Goal: Task Accomplishment & Management: Complete application form

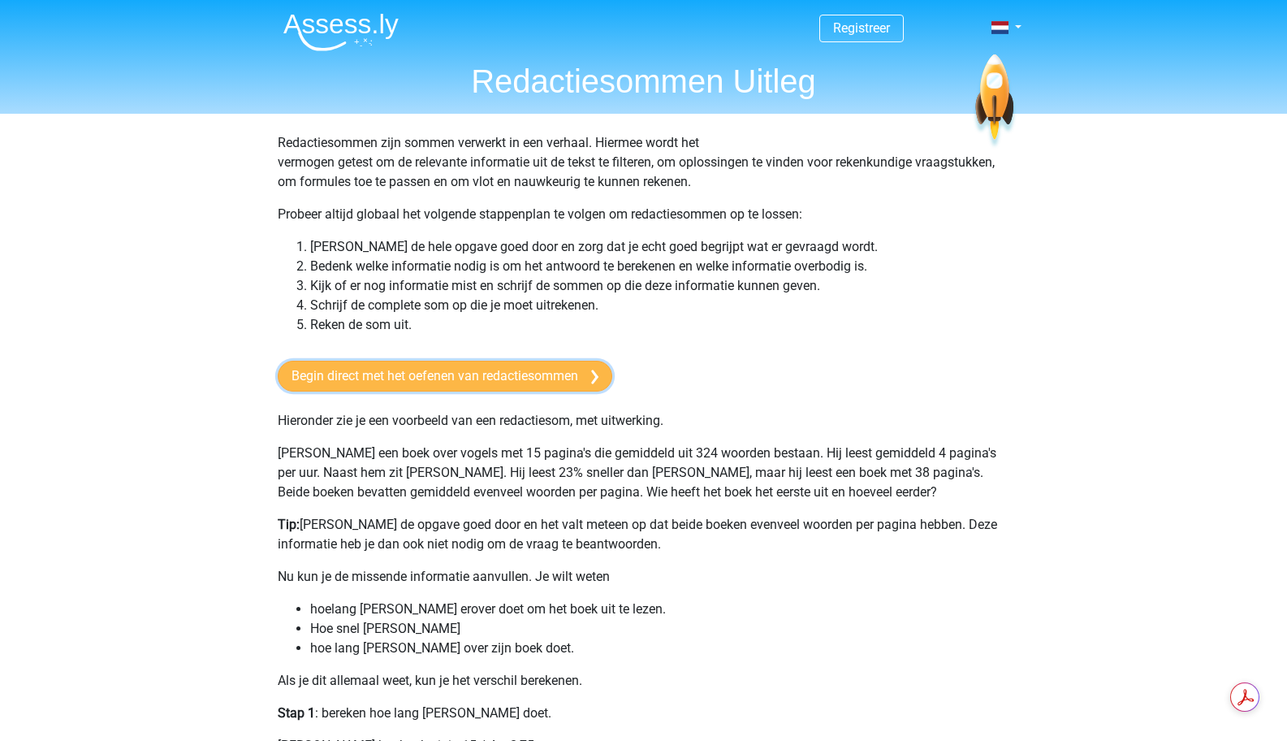
click at [443, 381] on link "Begin direct met het oefenen van redactiesommen" at bounding box center [445, 376] width 335 height 31
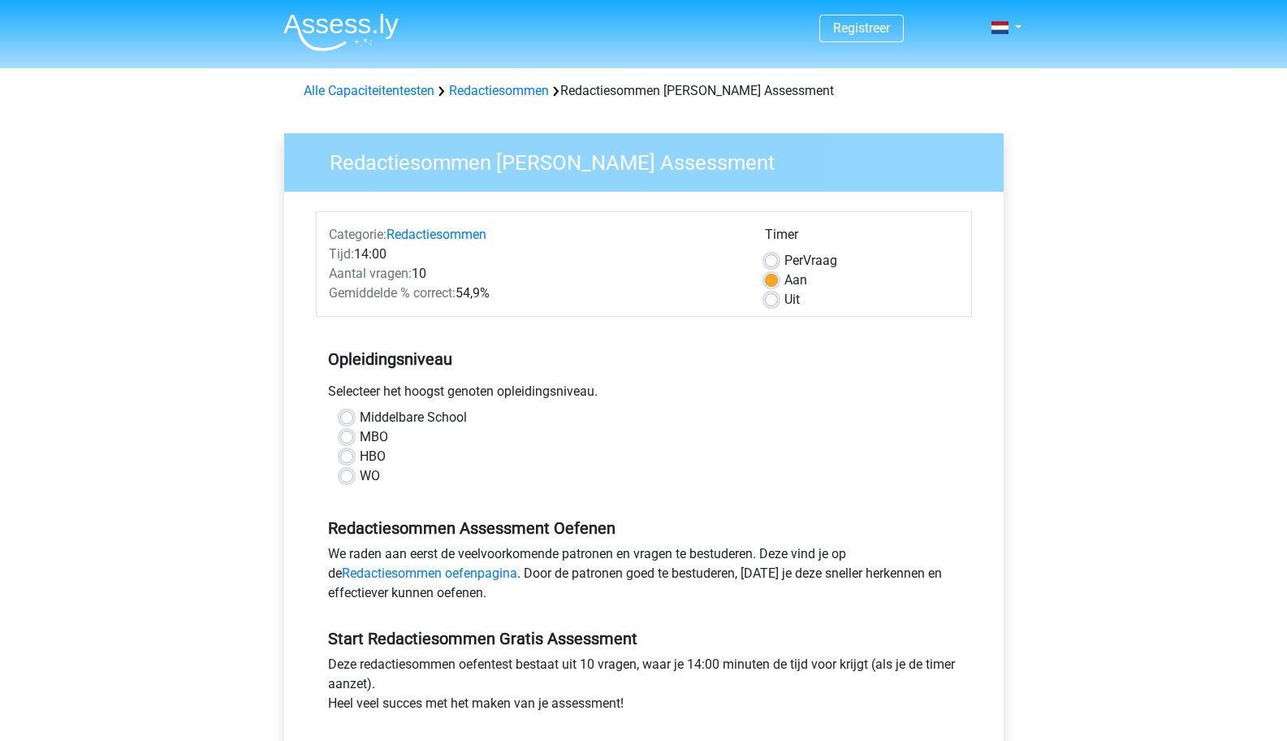
click at [360, 479] on label "WO" at bounding box center [370, 475] width 20 height 19
click at [345, 479] on input "WO" at bounding box center [346, 474] width 13 height 16
radio input "true"
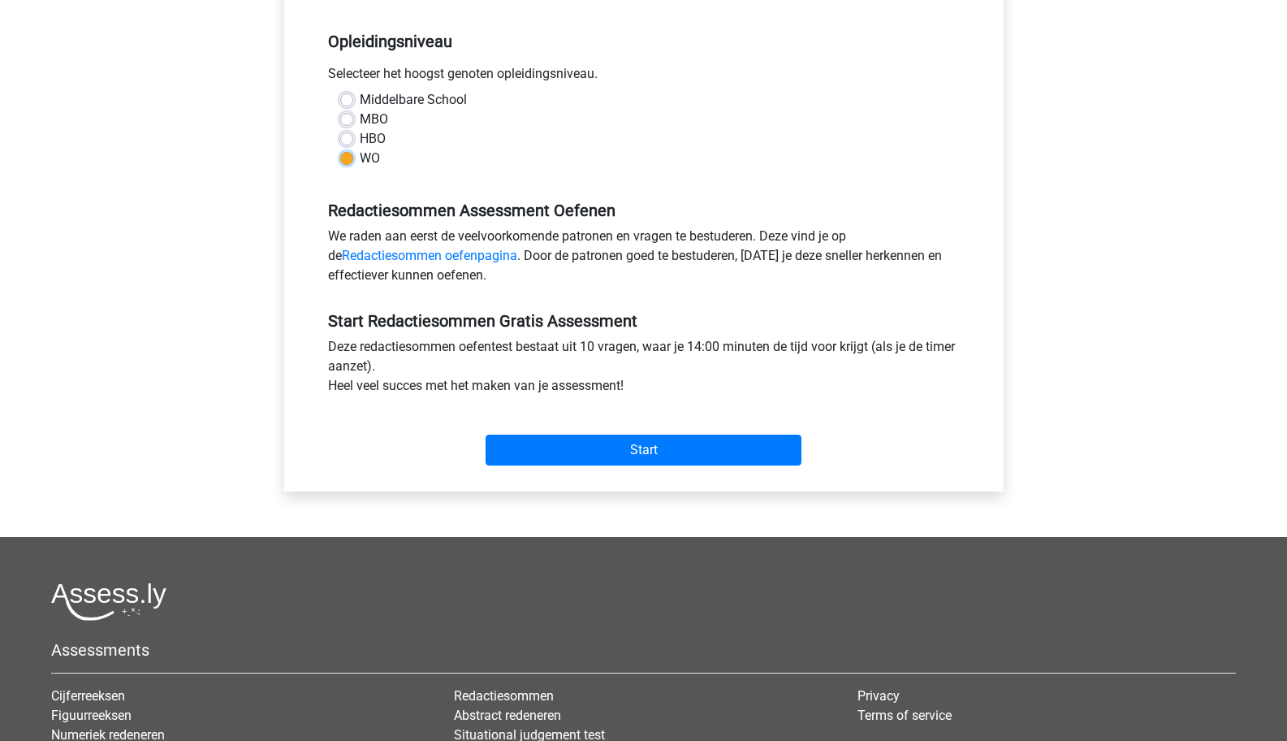
scroll to position [325, 0]
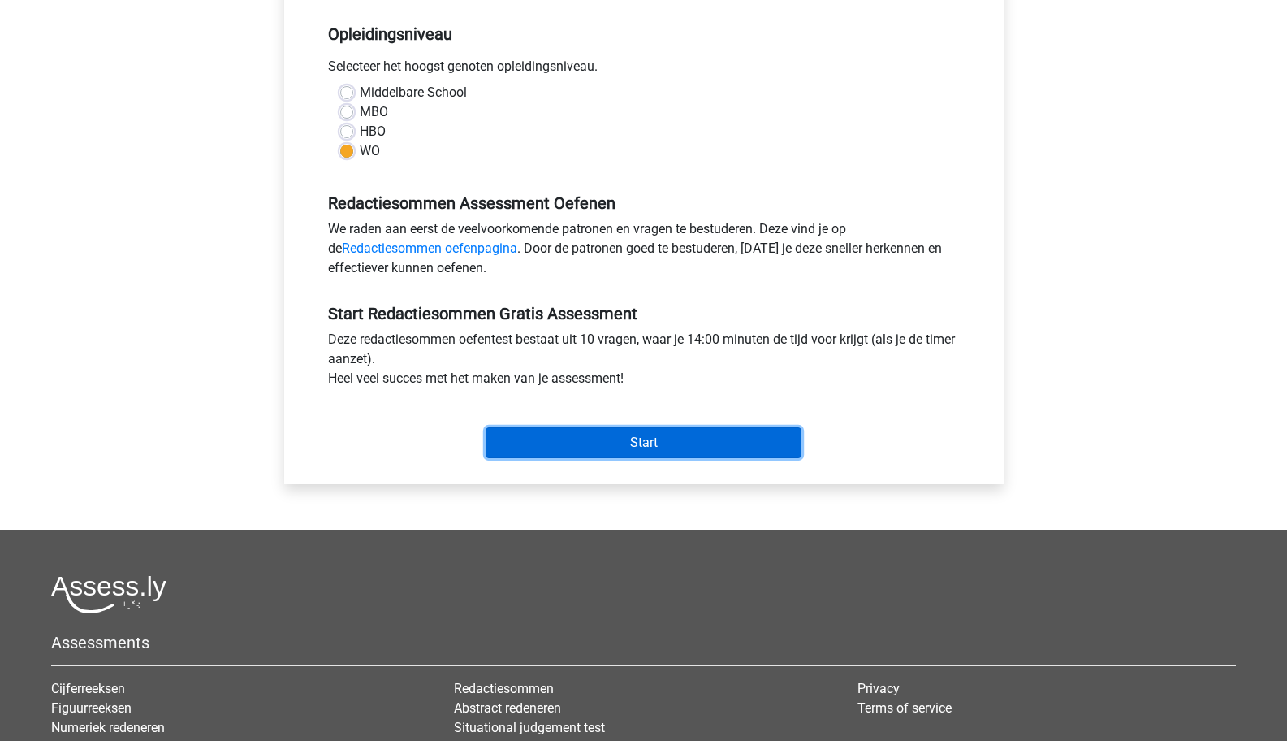
click at [662, 438] on input "Start" at bounding box center [644, 442] width 316 height 31
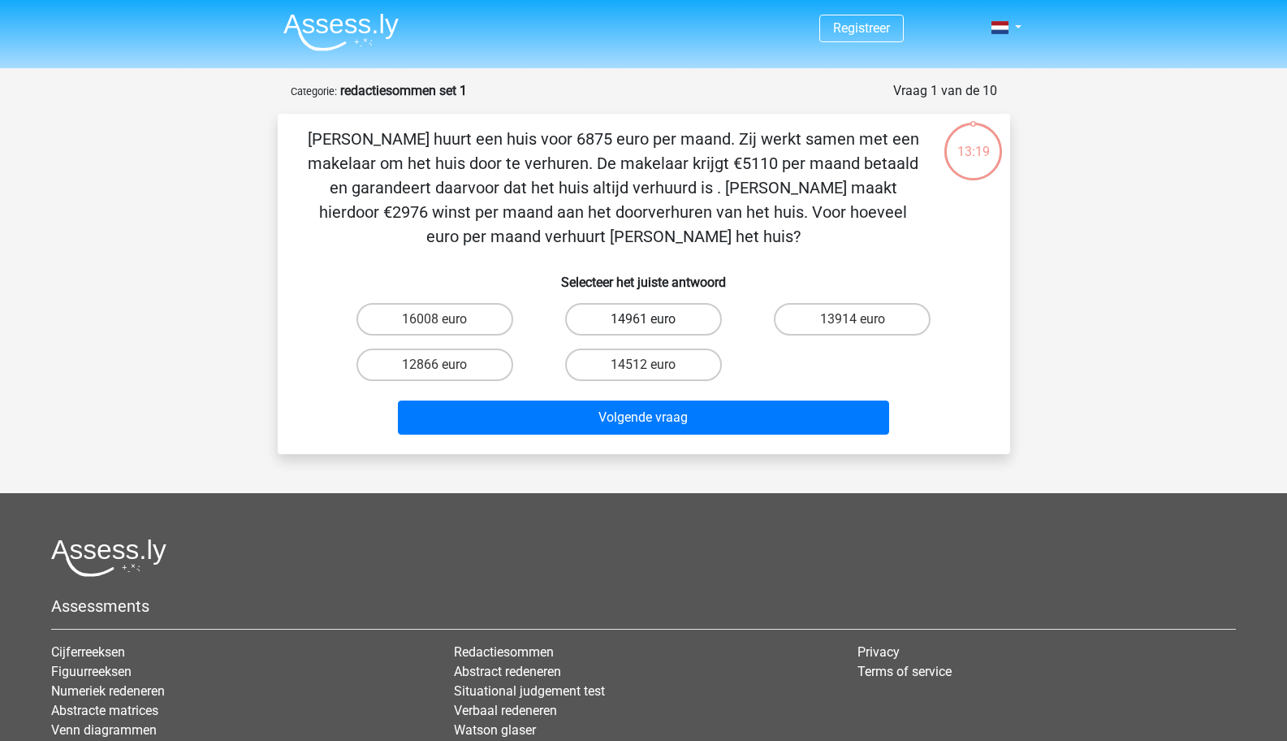
click at [656, 328] on label "14961 euro" at bounding box center [643, 319] width 157 height 32
click at [654, 328] on input "14961 euro" at bounding box center [648, 324] width 11 height 11
radio input "true"
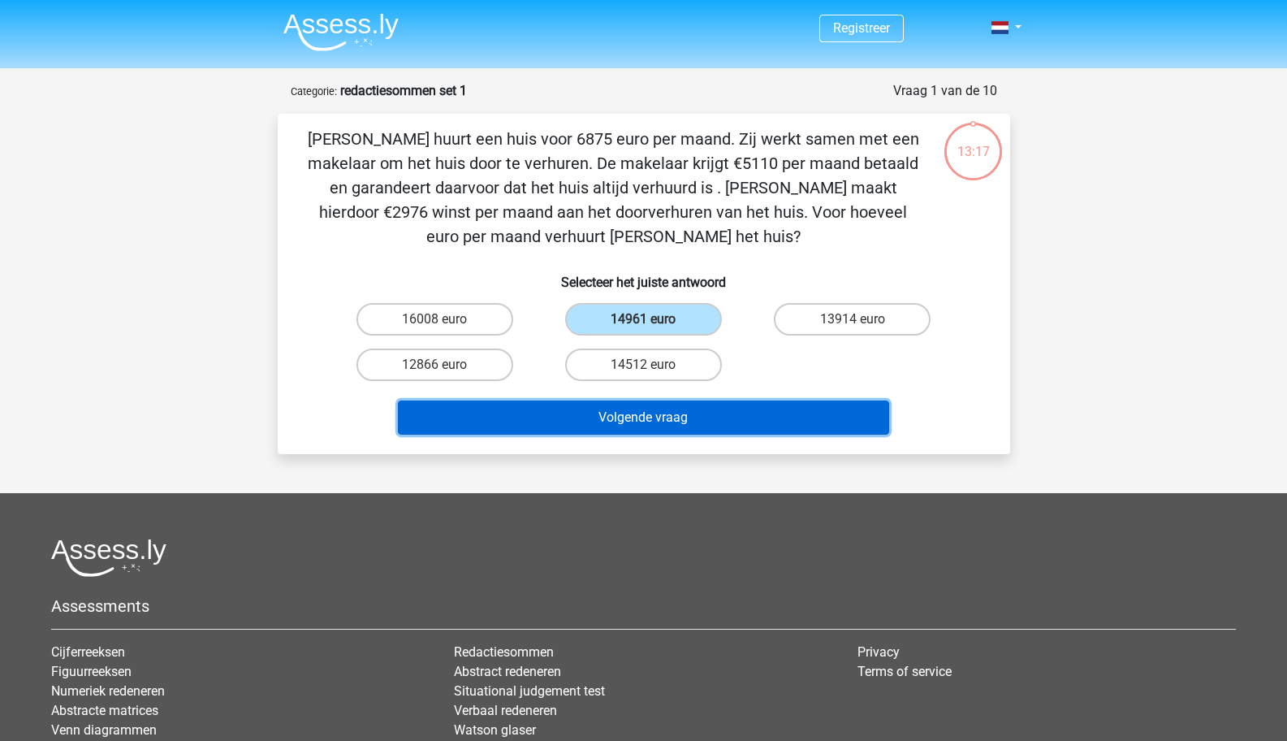
click at [685, 415] on button "Volgende vraag" at bounding box center [643, 417] width 491 height 34
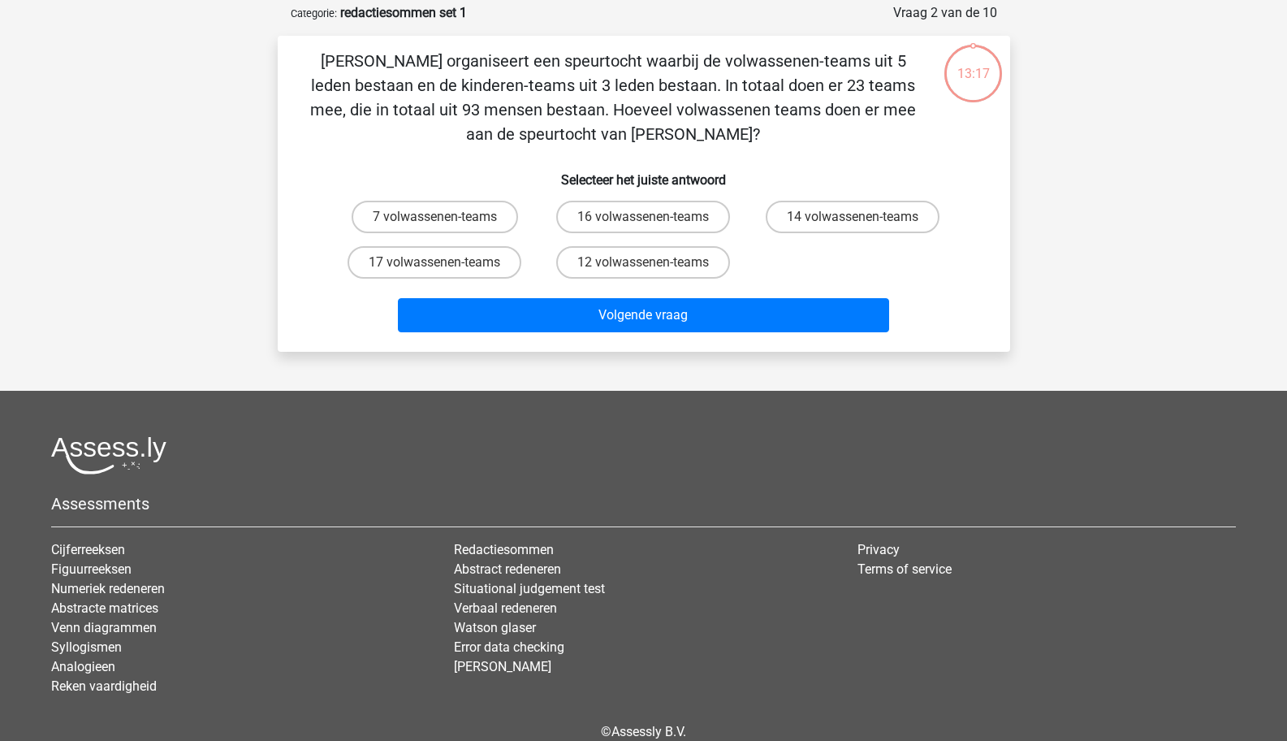
scroll to position [81, 0]
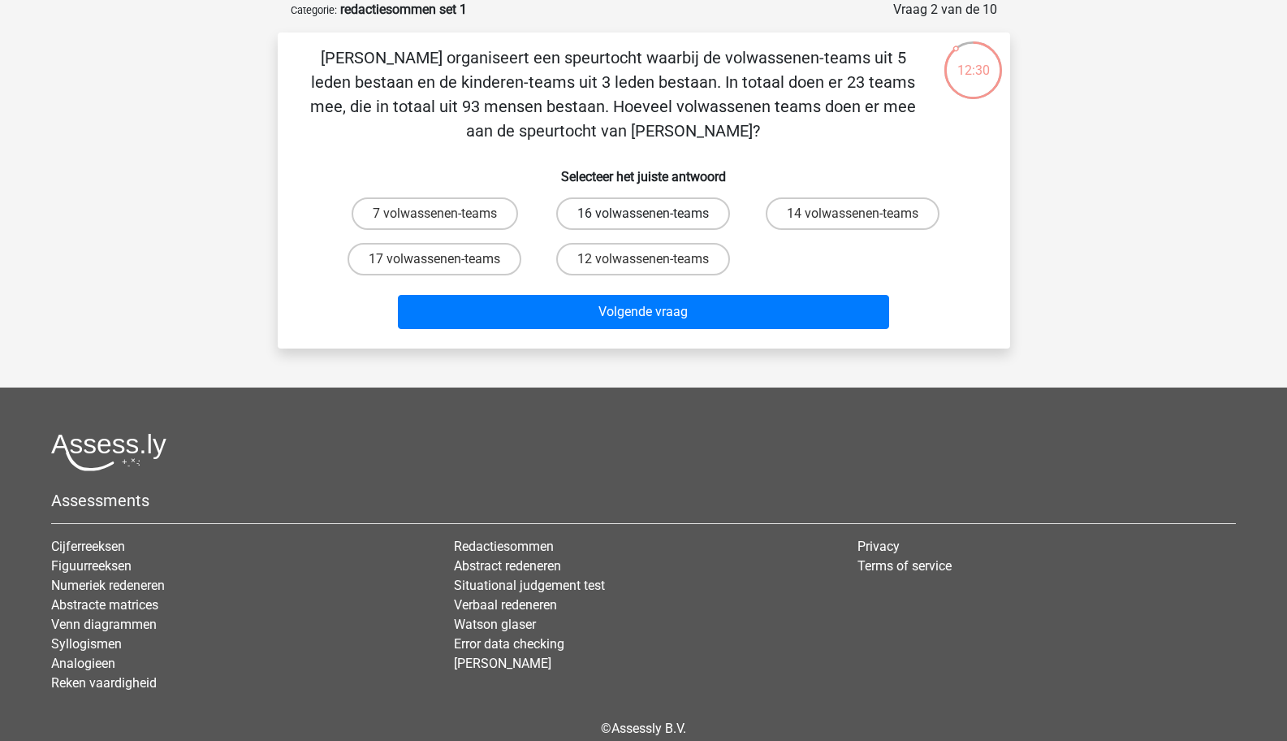
click at [687, 209] on label "16 volwassenen-teams" at bounding box center [643, 213] width 174 height 32
click at [654, 214] on input "16 volwassenen-teams" at bounding box center [648, 219] width 11 height 11
radio input "true"
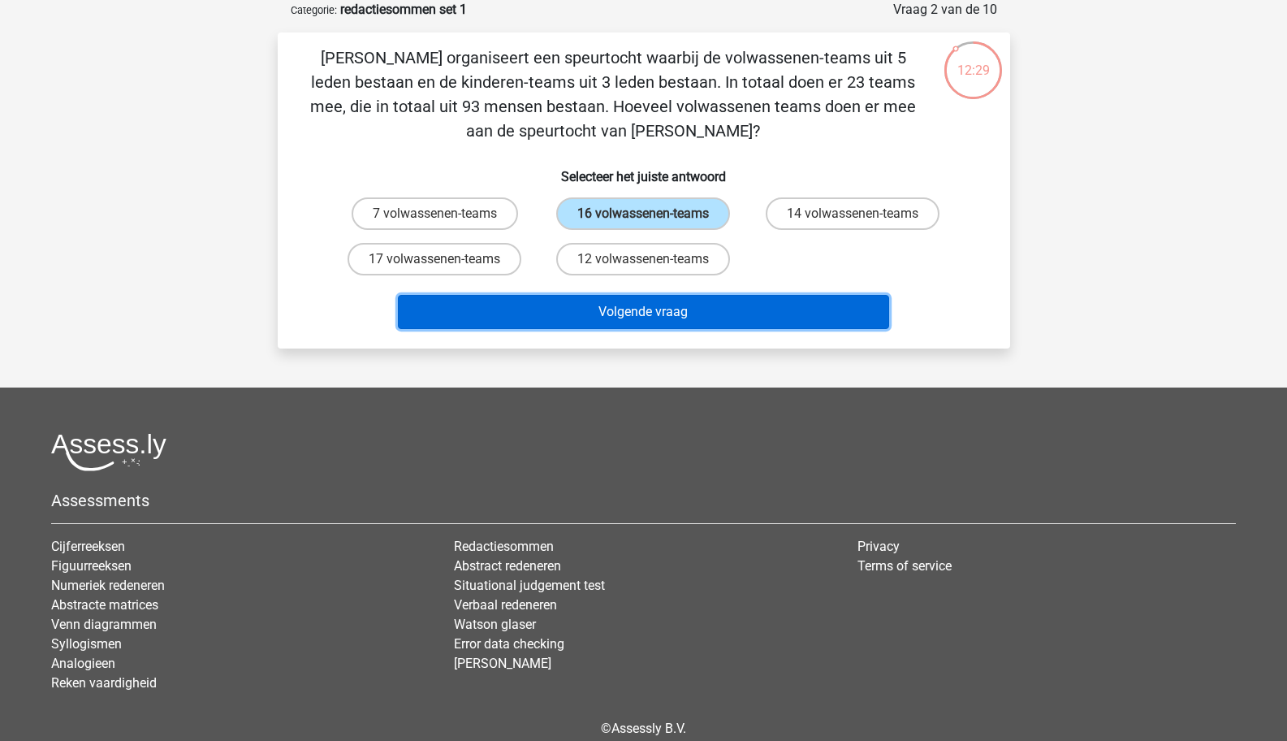
click at [672, 318] on button "Volgende vraag" at bounding box center [643, 312] width 491 height 34
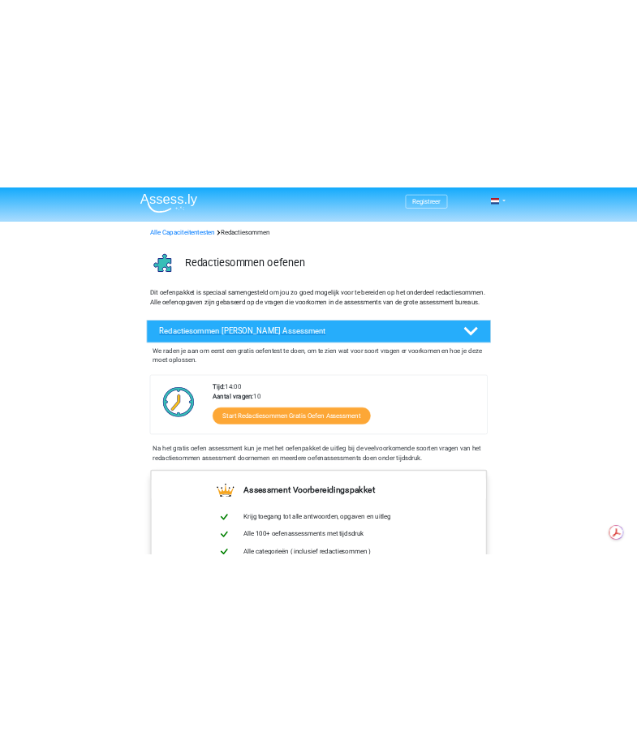
scroll to position [325, 0]
